Goal: Transaction & Acquisition: Purchase product/service

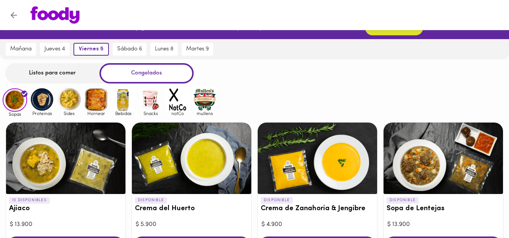
scroll to position [8, 0]
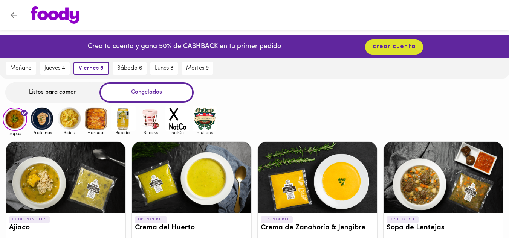
click at [318, 77] on div "[DATE] [DATE] 4 [DATE] 5 [DATE] 6 [DATE] 8 [DATE] 9" at bounding box center [254, 68] width 509 height 20
click at [322, 111] on div "Sopas Proteinas Sides Hornear Bebidas Snacks notCo [PERSON_NAME]" at bounding box center [254, 121] width 509 height 29
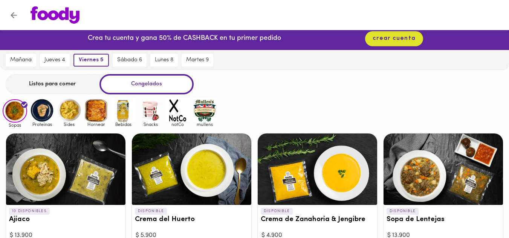
scroll to position [0, 0]
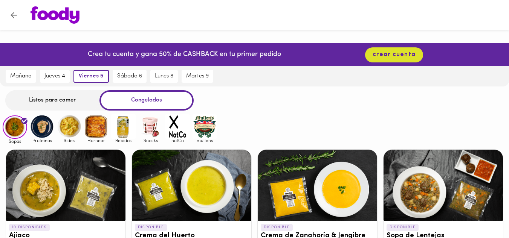
click at [42, 130] on img at bounding box center [42, 127] width 24 height 24
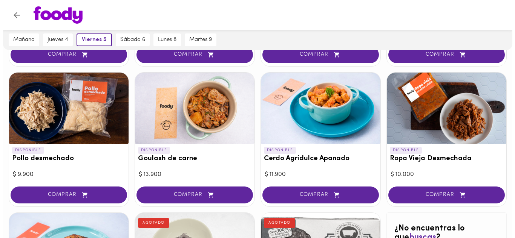
scroll to position [226, 0]
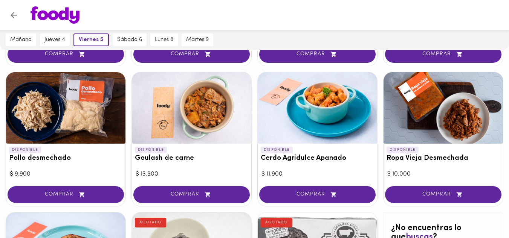
click at [211, 119] on div at bounding box center [191, 108] width 119 height 72
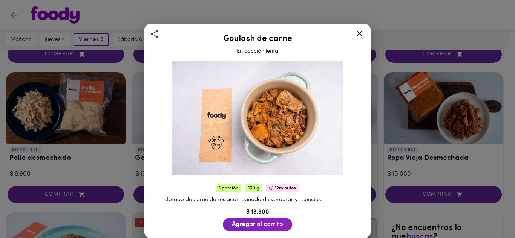
click at [411, 127] on div "Goulash de carne En cocción lenta 1 porción 160 g 12 minutos Estofado de carne …" at bounding box center [257, 119] width 515 height 238
